Goal: Unclear

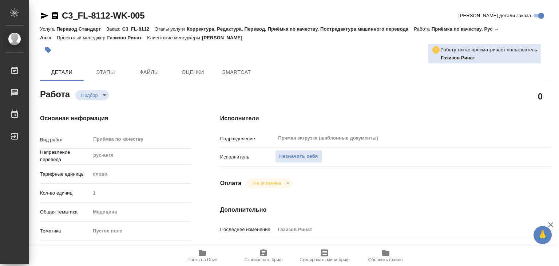
type textarea "x"
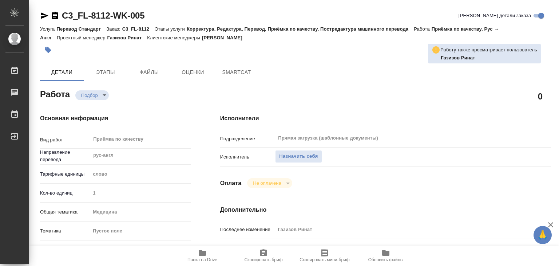
type textarea "x"
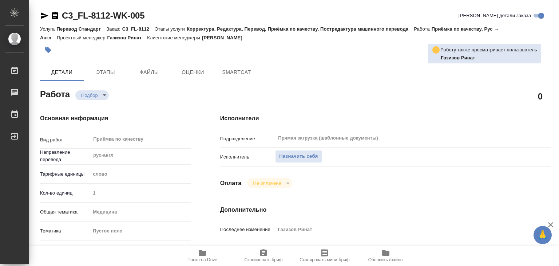
type textarea "x"
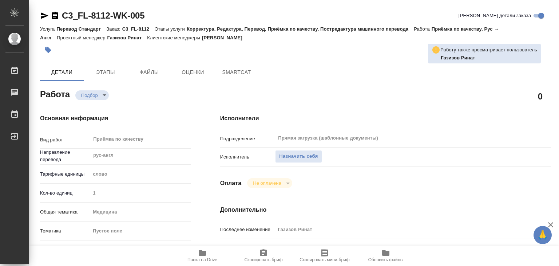
type textarea "x"
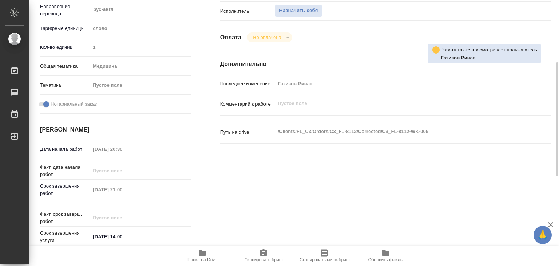
type textarea "x"
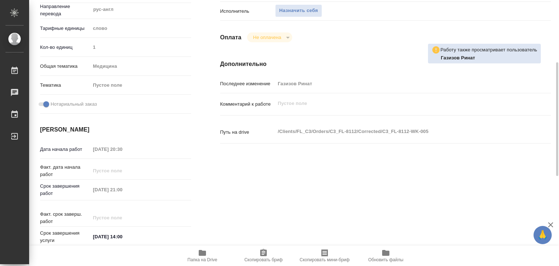
scroll to position [218, 0]
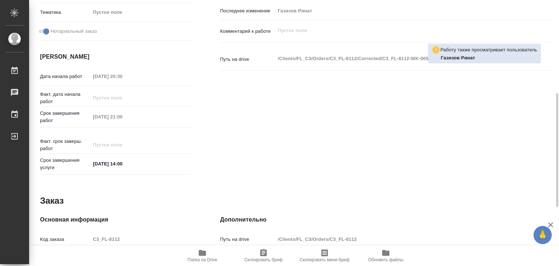
type textarea "x"
